Goal: Task Accomplishment & Management: Use online tool/utility

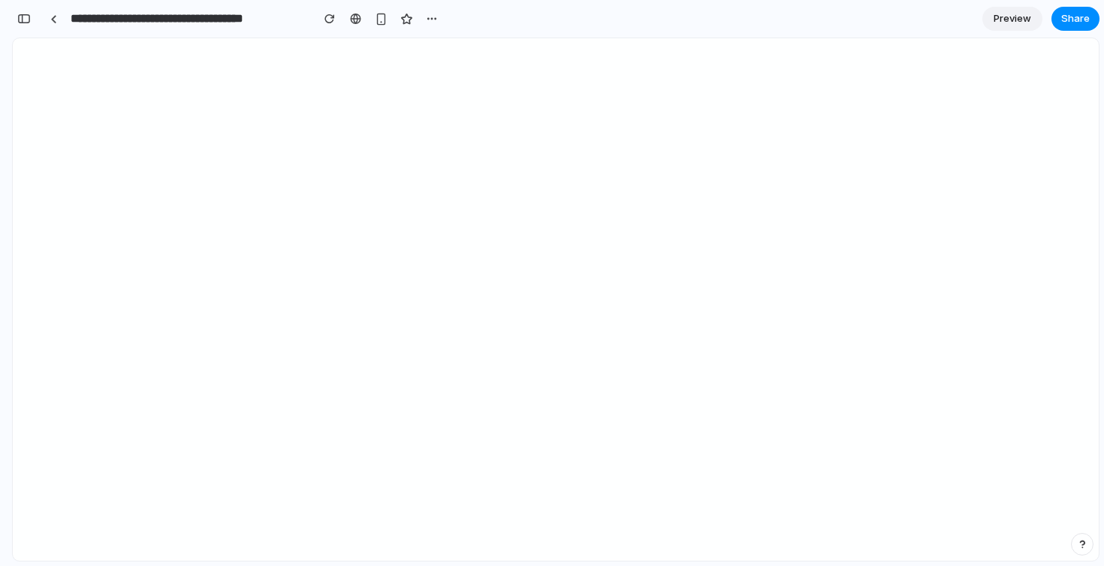
scroll to position [7735, 0]
click at [432, 6] on div "**********" at bounding box center [242, 18] width 401 height 27
click at [432, 14] on div "button" at bounding box center [432, 19] width 12 height 12
click at [454, 57] on span "Duplicate" at bounding box center [471, 51] width 46 height 15
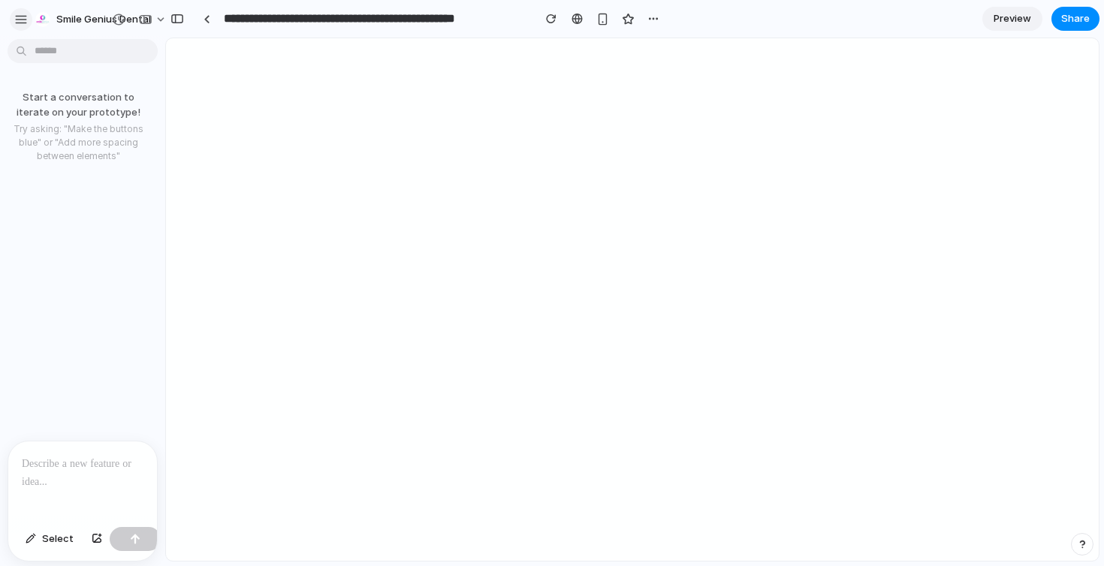
click at [27, 20] on div "button" at bounding box center [21, 20] width 14 height 14
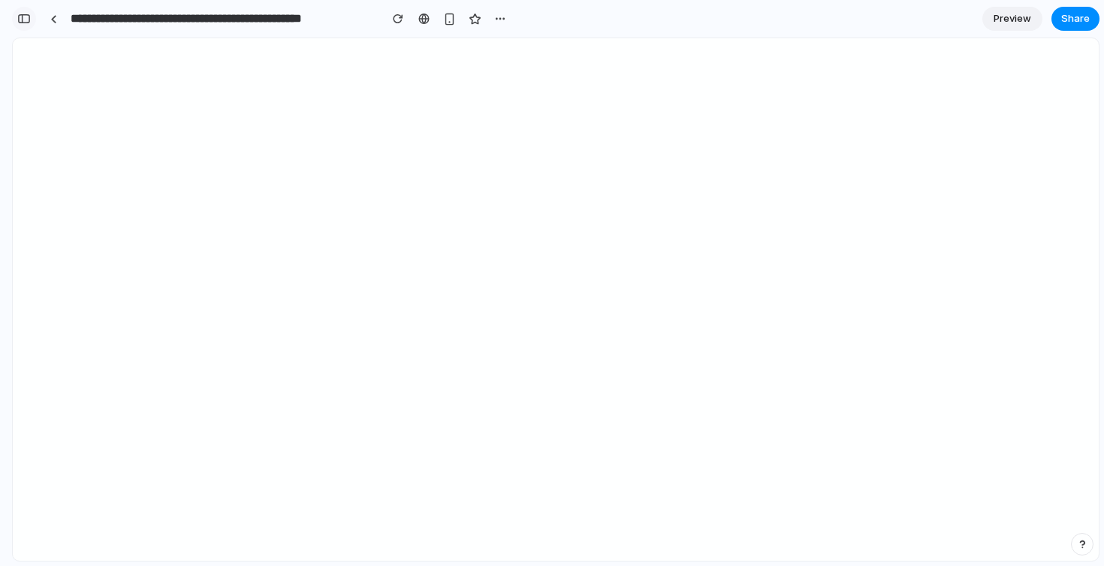
click at [30, 22] on div "button" at bounding box center [24, 19] width 14 height 11
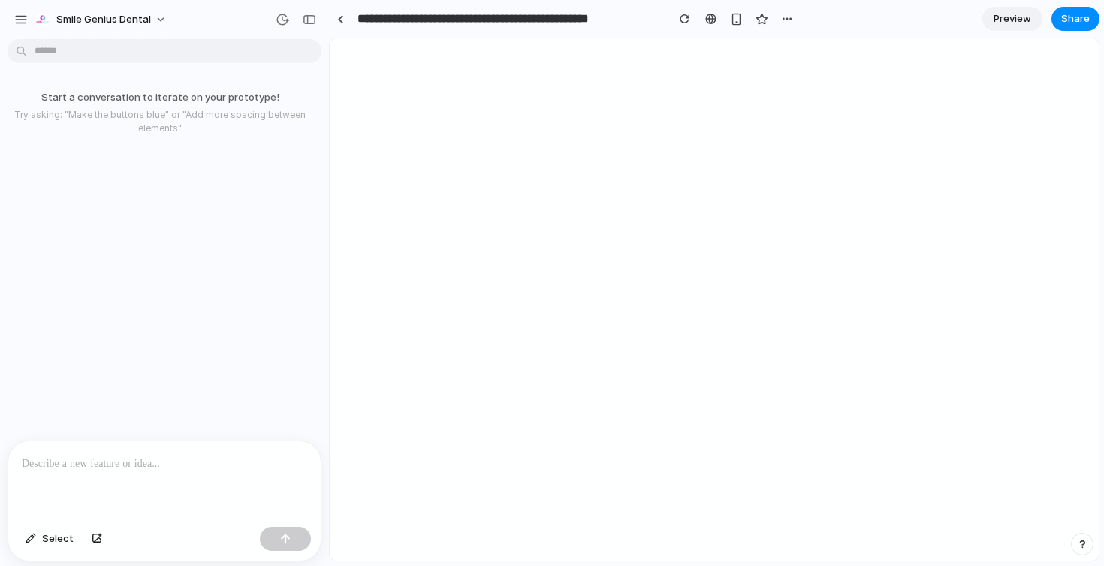
click at [185, 476] on div at bounding box center [164, 482] width 312 height 80
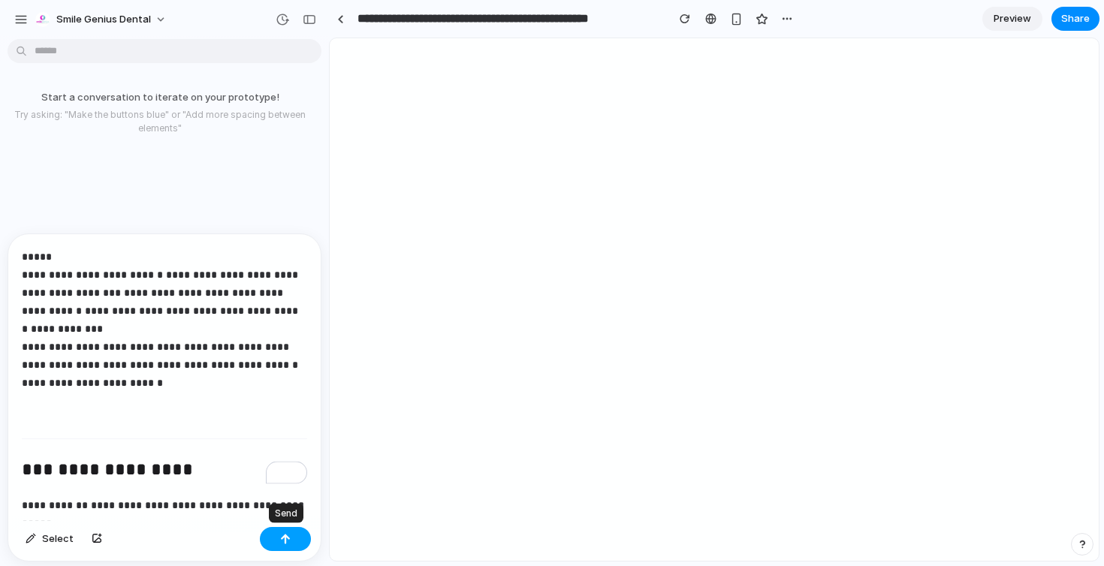
click at [303, 539] on button "button" at bounding box center [285, 539] width 51 height 24
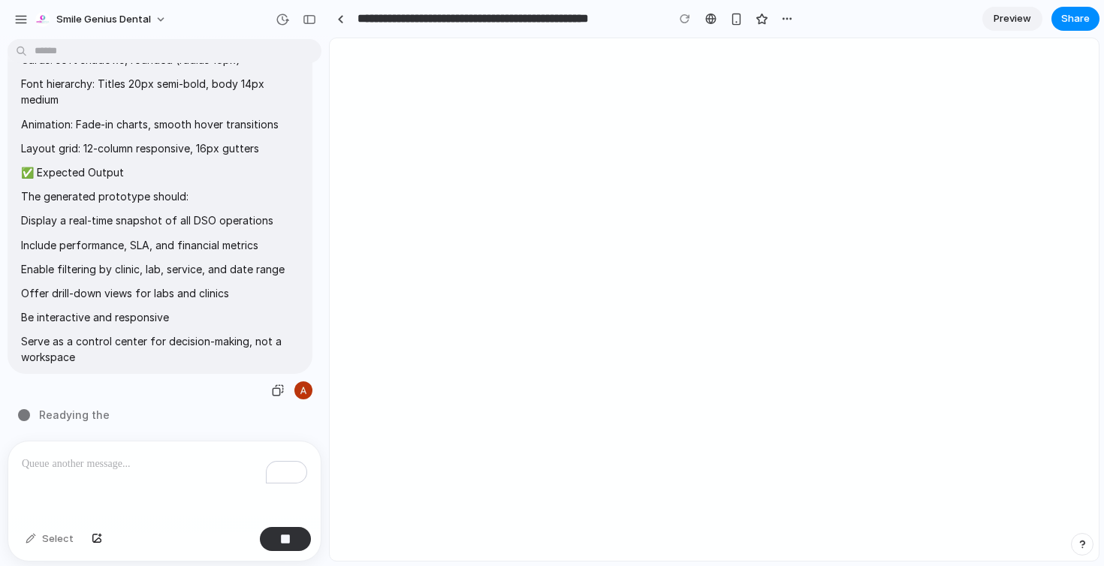
type input "**********"
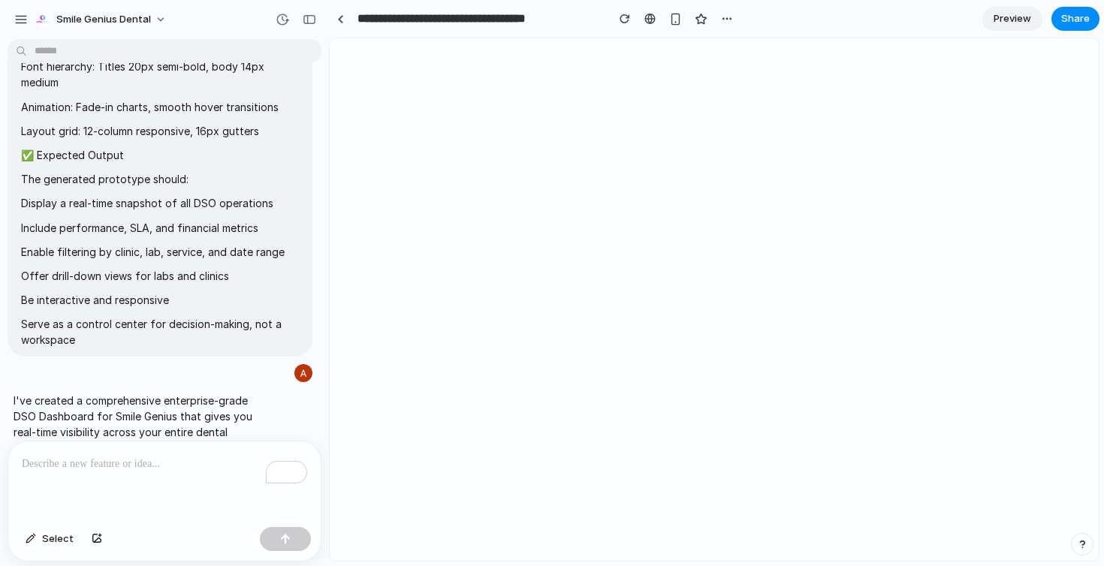
scroll to position [4016, 0]
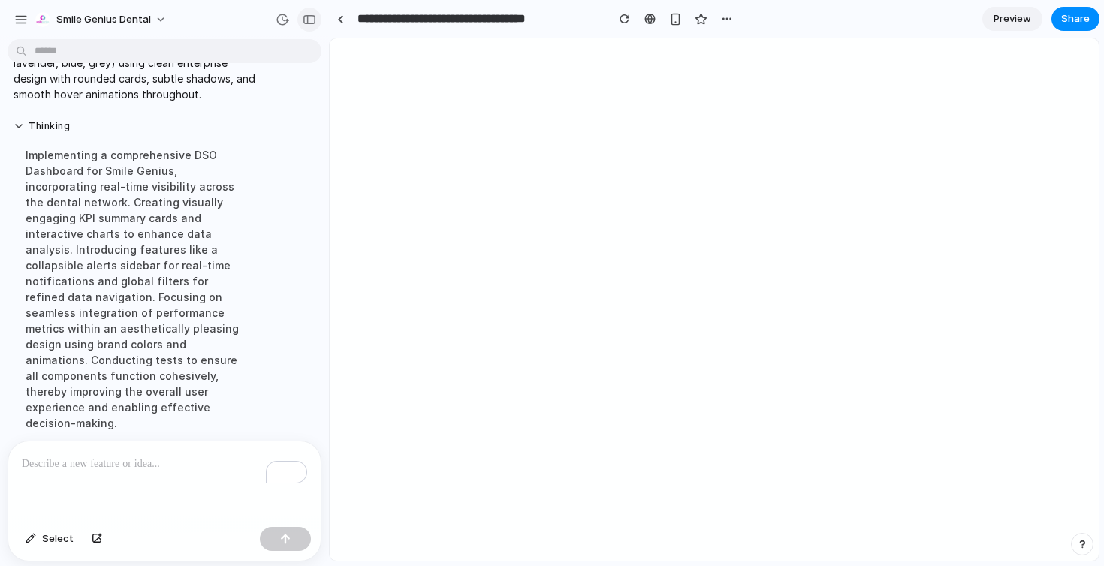
click at [310, 21] on div "button" at bounding box center [310, 19] width 14 height 11
